Goal: Information Seeking & Learning: Learn about a topic

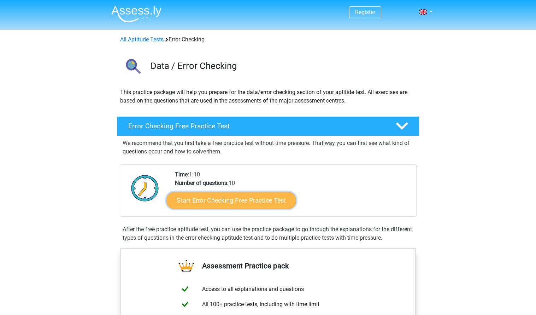
click at [235, 204] on link "Start Error Checking Free Practice Test" at bounding box center [232, 200] width 130 height 17
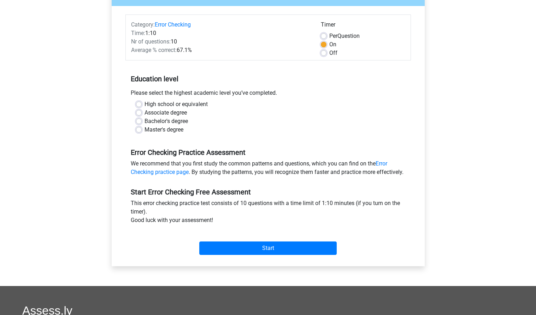
scroll to position [80, 0]
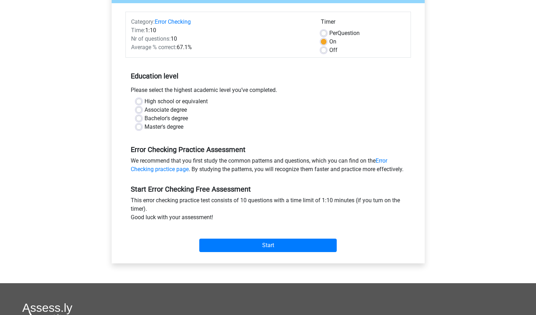
click at [178, 100] on label "High school or equivalent" at bounding box center [176, 101] width 63 height 8
click at [142, 100] on input "High school or equivalent" at bounding box center [139, 100] width 6 height 7
radio input "true"
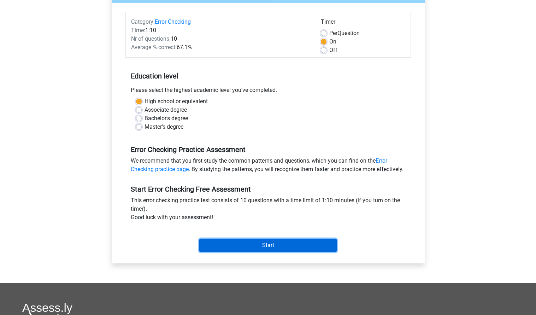
click at [214, 242] on input "Start" at bounding box center [268, 245] width 138 height 13
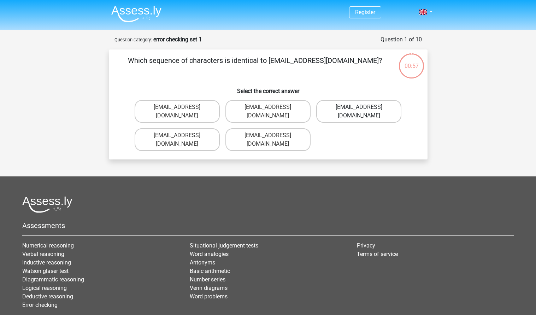
click at [333, 108] on label "[EMAIL_ADDRESS][DOMAIN_NAME]" at bounding box center [358, 111] width 85 height 23
click at [359, 108] on input "[EMAIL_ADDRESS][DOMAIN_NAME]" at bounding box center [361, 109] width 5 height 5
radio input "true"
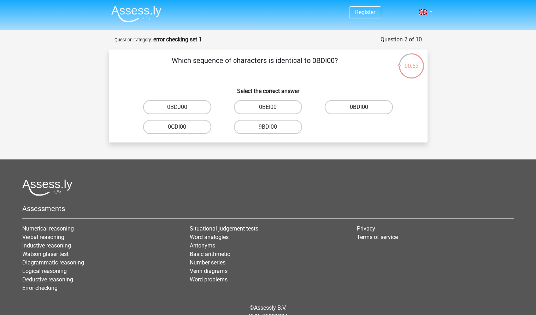
click at [359, 109] on label "0BDI00" at bounding box center [359, 107] width 68 height 14
click at [359, 109] on input "0BDI00" at bounding box center [361, 109] width 5 height 5
radio input "true"
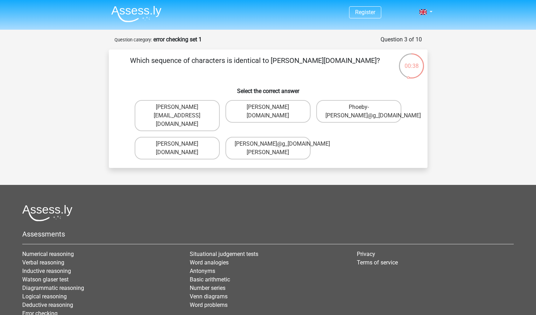
click at [359, 110] on input "Phoeby-[PERSON_NAME]@g_[DOMAIN_NAME]" at bounding box center [361, 109] width 5 height 5
radio input "true"
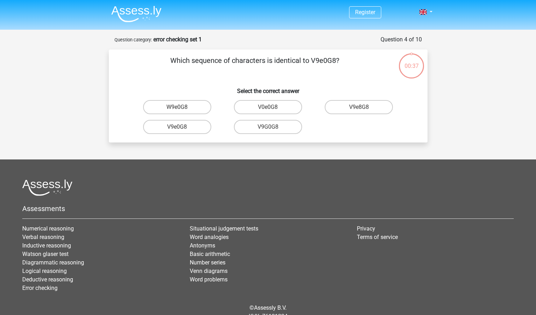
scroll to position [30, 0]
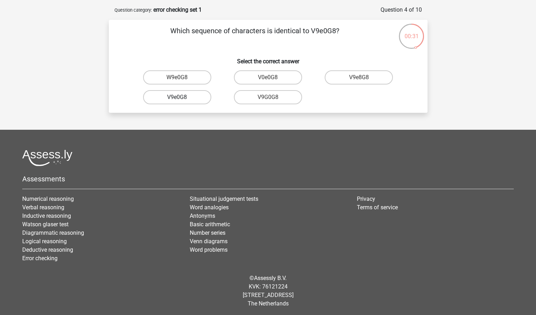
click at [184, 95] on label "V9e0G8" at bounding box center [177, 97] width 68 height 14
click at [182, 97] on input "V9e0G8" at bounding box center [179, 99] width 5 height 5
radio input "true"
click at [200, 74] on label "91051S" at bounding box center [177, 77] width 68 height 14
click at [182, 77] on input "91051S" at bounding box center [179, 79] width 5 height 5
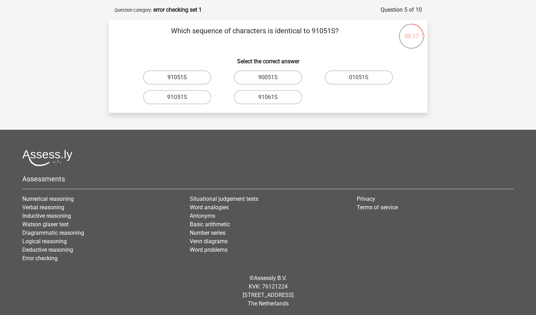
radio input "true"
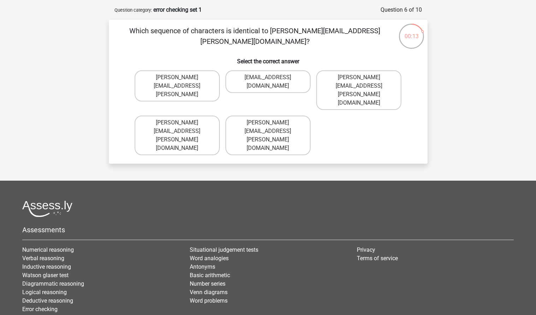
scroll to position [0, 0]
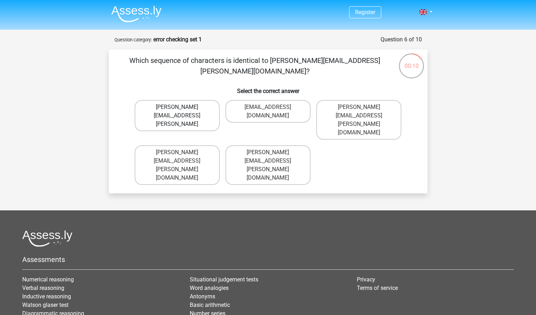
click at [186, 111] on label "[PERSON_NAME][EMAIL_ADDRESS][PERSON_NAME]" at bounding box center [177, 115] width 85 height 31
click at [182, 111] on input "[PERSON_NAME][EMAIL_ADDRESS][PERSON_NAME]" at bounding box center [179, 109] width 5 height 5
radio input "true"
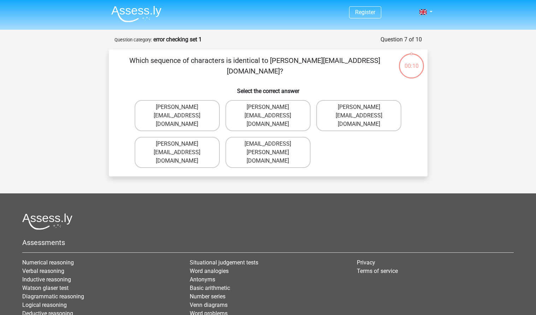
scroll to position [35, 0]
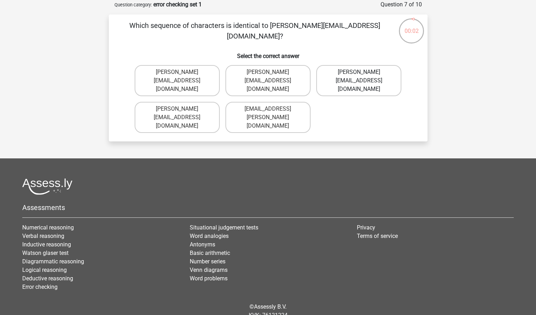
click at [352, 80] on label "[PERSON_NAME][EMAIL_ADDRESS][DOMAIN_NAME]" at bounding box center [358, 80] width 85 height 31
click at [359, 77] on input "[PERSON_NAME][EMAIL_ADDRESS][DOMAIN_NAME]" at bounding box center [361, 74] width 5 height 5
radio input "true"
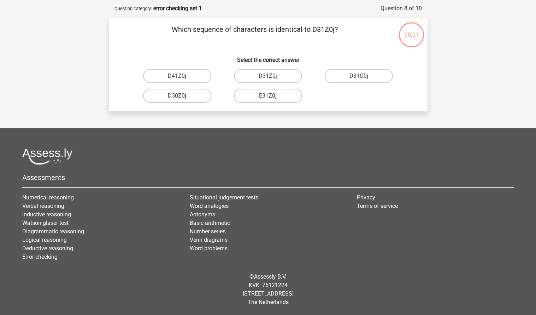
scroll to position [30, 0]
